Goal: Task Accomplishment & Management: Use online tool/utility

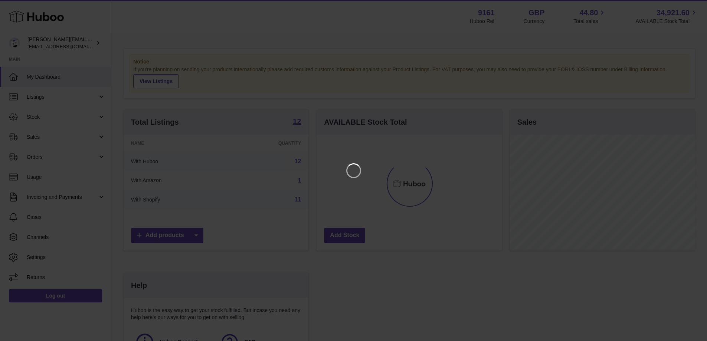
scroll to position [116, 187]
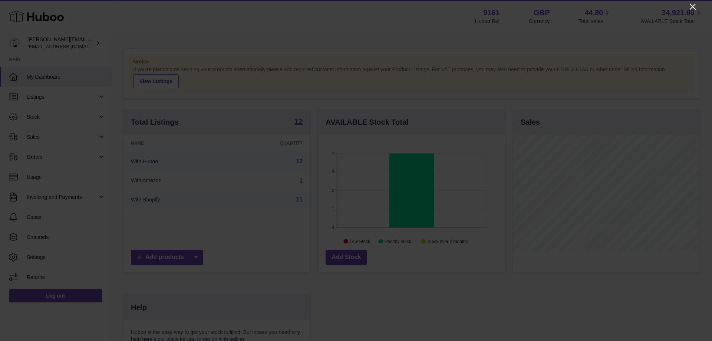
click at [693, 4] on icon "Close" at bounding box center [693, 6] width 9 height 9
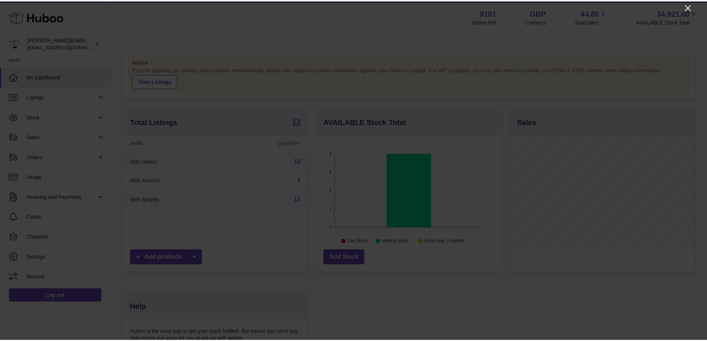
scroll to position [370901, 370832]
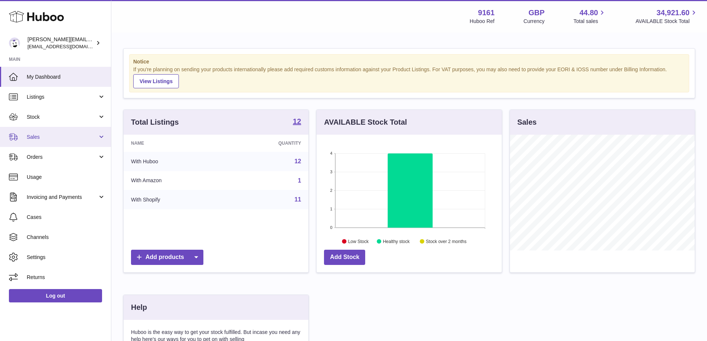
click at [59, 131] on link "Sales" at bounding box center [55, 137] width 111 height 20
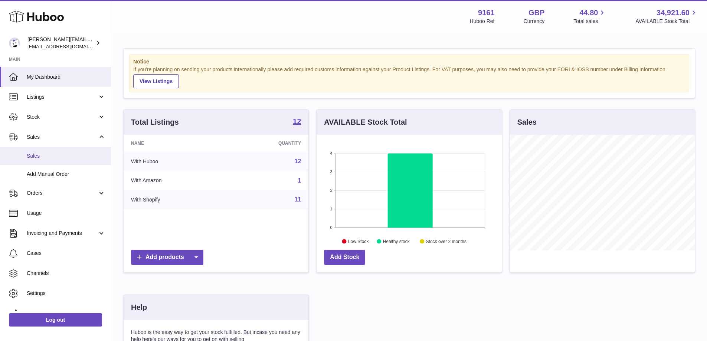
click at [61, 161] on link "Sales" at bounding box center [55, 156] width 111 height 18
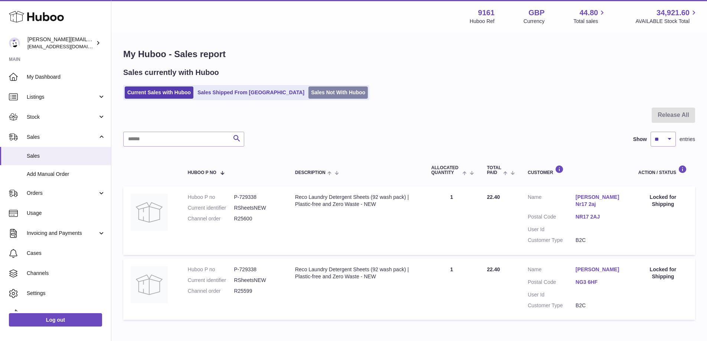
click at [308, 90] on link "Sales Not With Huboo" at bounding box center [337, 92] width 59 height 12
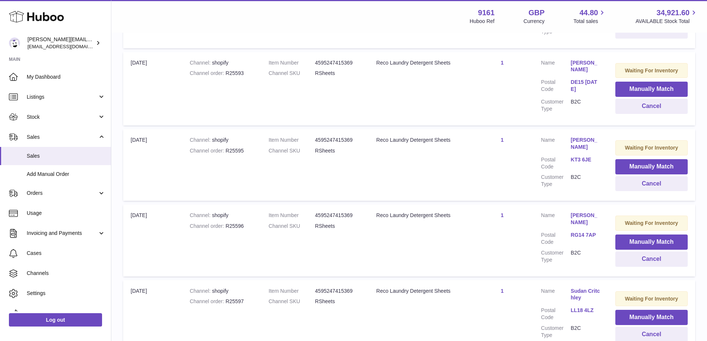
scroll to position [588, 0]
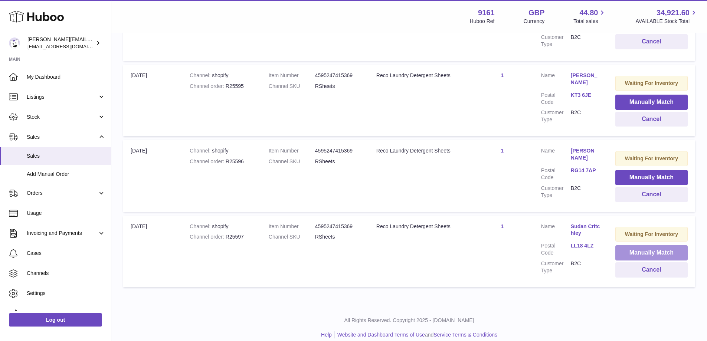
click at [619, 245] on button "Manually Match" at bounding box center [651, 252] width 72 height 15
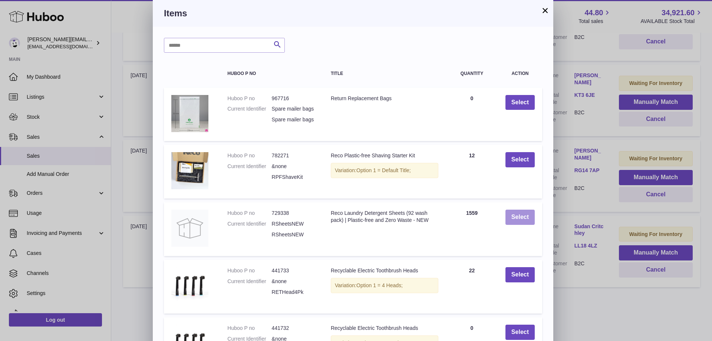
click at [525, 225] on button "Select" at bounding box center [520, 217] width 29 height 15
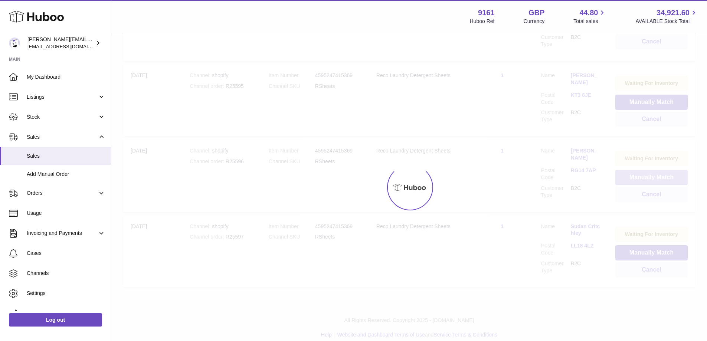
scroll to position [513, 0]
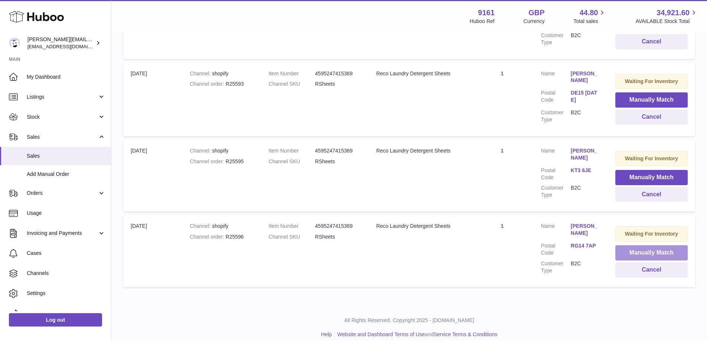
click at [621, 245] on button "Manually Match" at bounding box center [651, 252] width 72 height 15
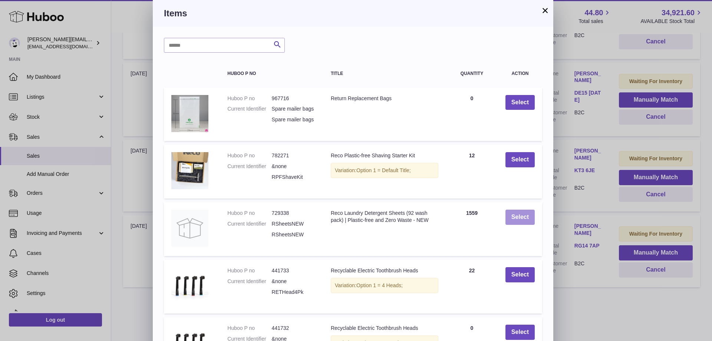
click at [526, 225] on button "Select" at bounding box center [520, 217] width 29 height 15
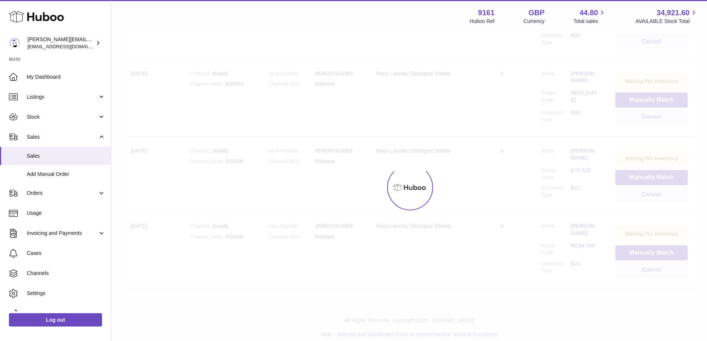
scroll to position [439, 0]
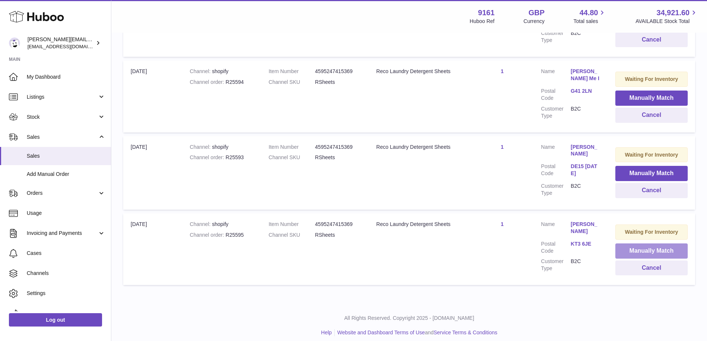
click at [615, 243] on button "Manually Match" at bounding box center [651, 250] width 72 height 15
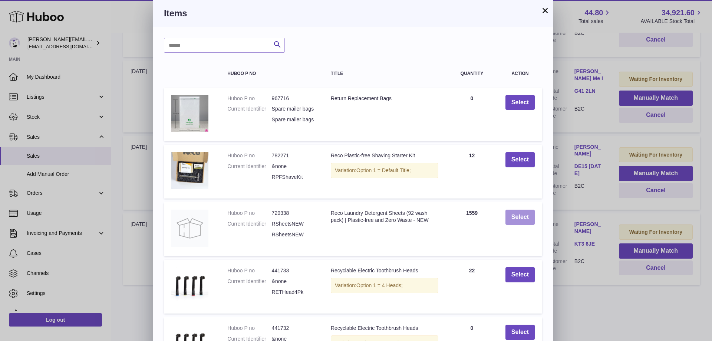
click at [521, 225] on button "Select" at bounding box center [520, 217] width 29 height 15
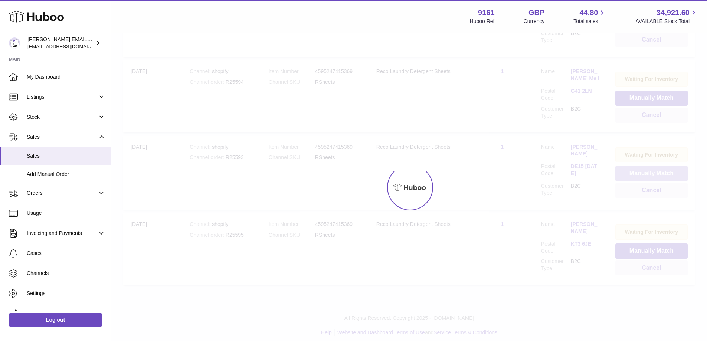
scroll to position [364, 0]
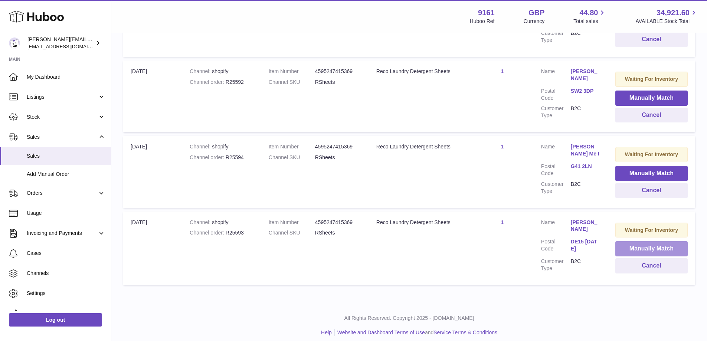
click at [620, 241] on button "Manually Match" at bounding box center [651, 248] width 72 height 15
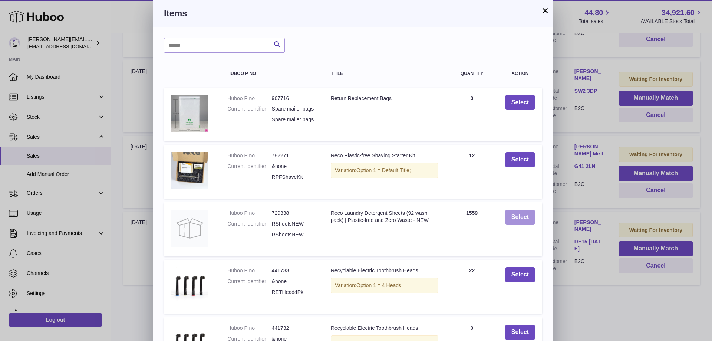
click at [522, 222] on button "Select" at bounding box center [520, 217] width 29 height 15
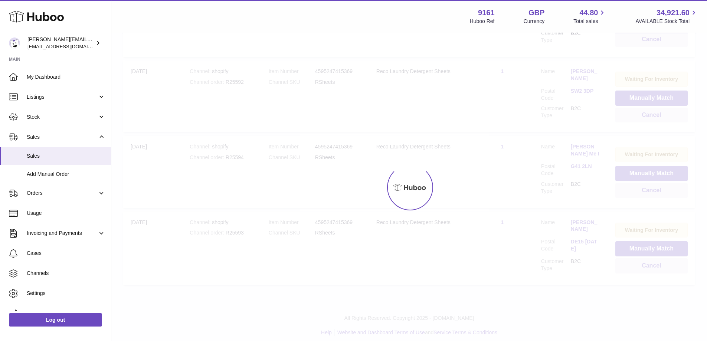
scroll to position [289, 0]
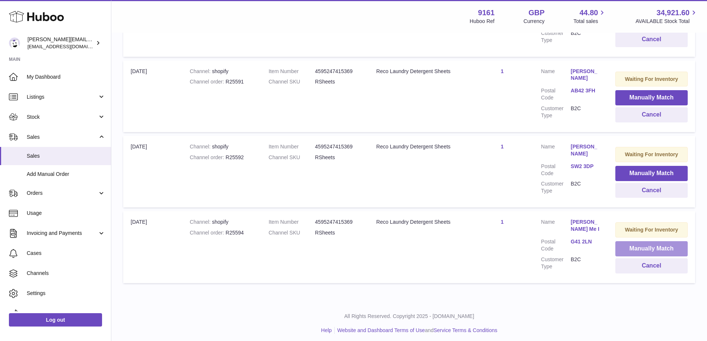
click at [622, 241] on button "Manually Match" at bounding box center [651, 248] width 72 height 15
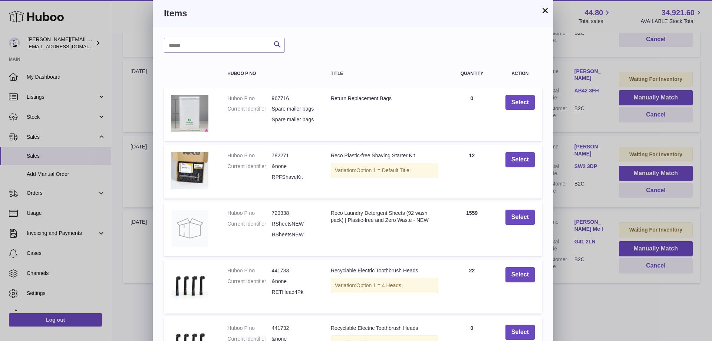
click at [536, 224] on td "Select" at bounding box center [520, 229] width 44 height 54
click at [531, 224] on button "Select" at bounding box center [520, 217] width 29 height 15
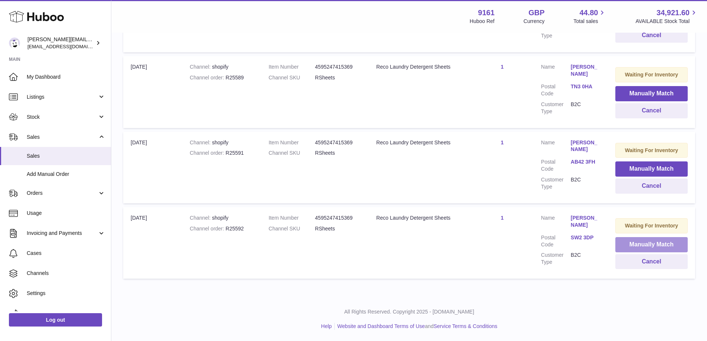
scroll to position [215, 0]
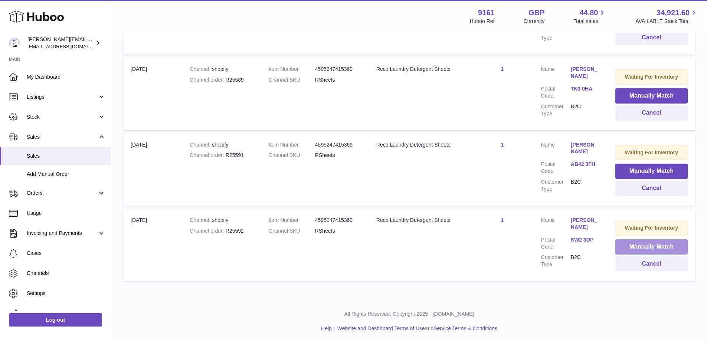
click at [624, 244] on button "Manually Match" at bounding box center [651, 246] width 72 height 15
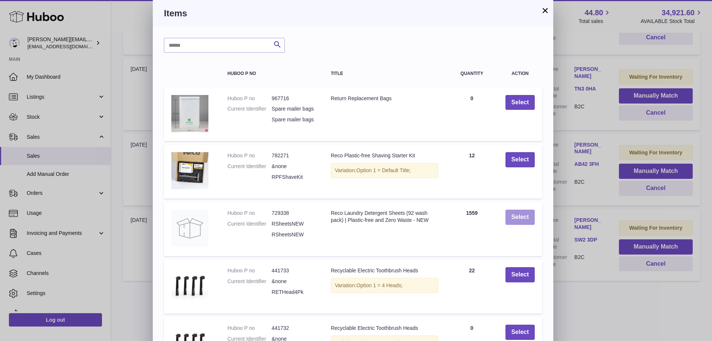
click at [513, 218] on button "Select" at bounding box center [520, 217] width 29 height 15
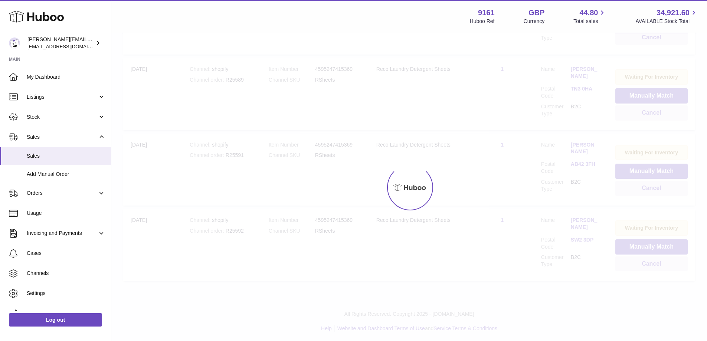
scroll to position [142, 0]
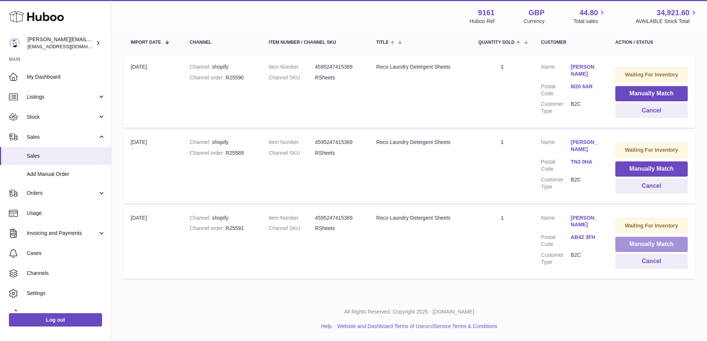
click at [622, 244] on button "Manually Match" at bounding box center [651, 244] width 72 height 15
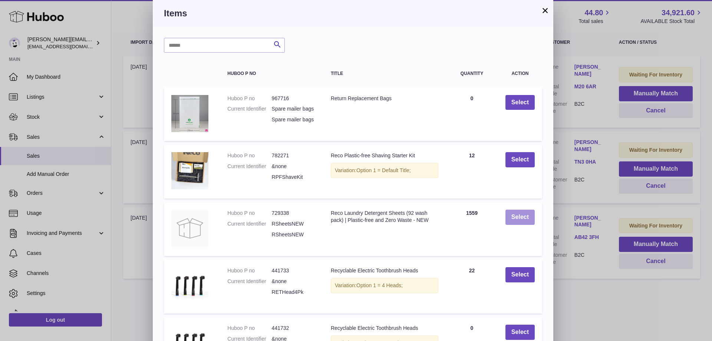
click at [523, 223] on button "Select" at bounding box center [520, 217] width 29 height 15
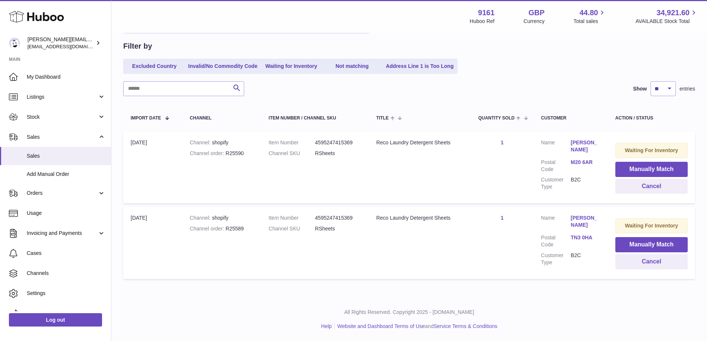
scroll to position [66, 0]
click at [634, 243] on button "Manually Match" at bounding box center [651, 244] width 72 height 15
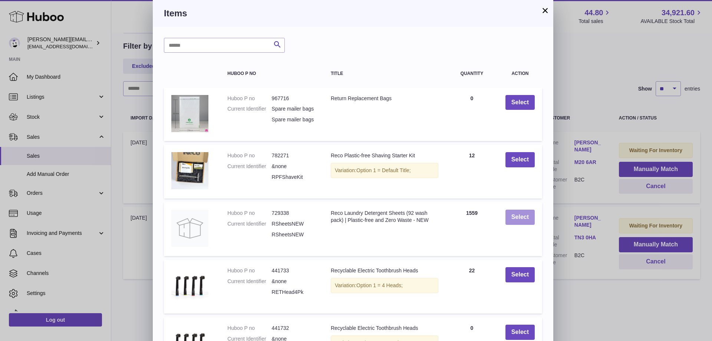
click at [511, 223] on button "Select" at bounding box center [520, 217] width 29 height 15
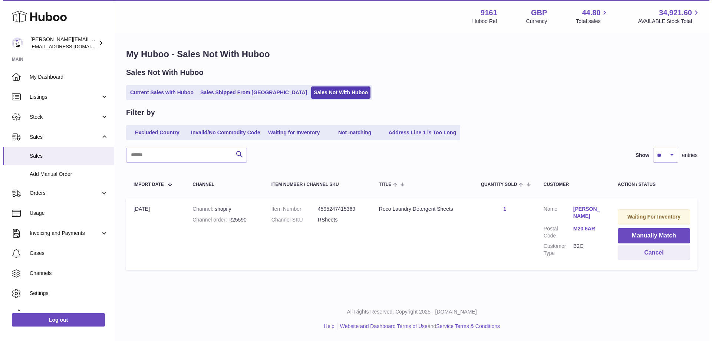
scroll to position [0, 0]
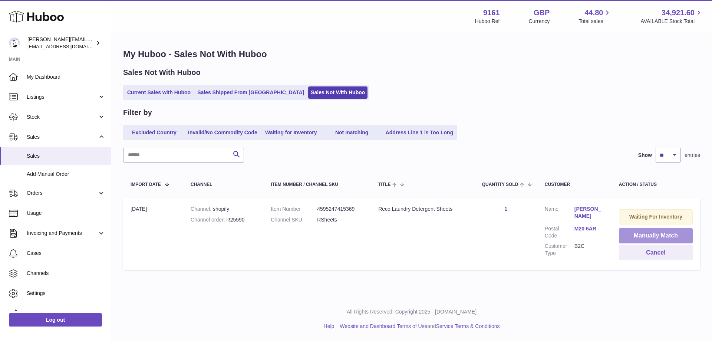
click at [632, 229] on button "Manually Match" at bounding box center [656, 235] width 74 height 15
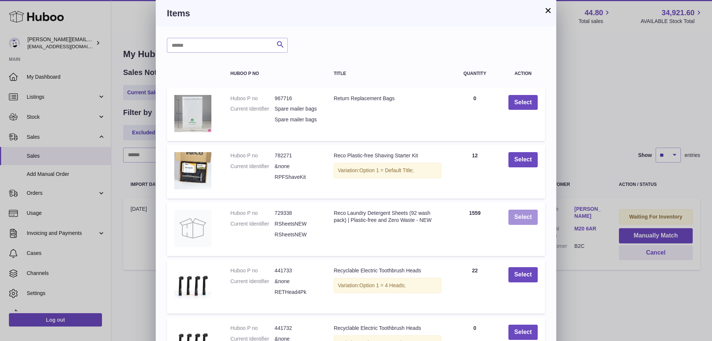
click at [525, 223] on button "Select" at bounding box center [523, 217] width 29 height 15
